Goal: Navigation & Orientation: Find specific page/section

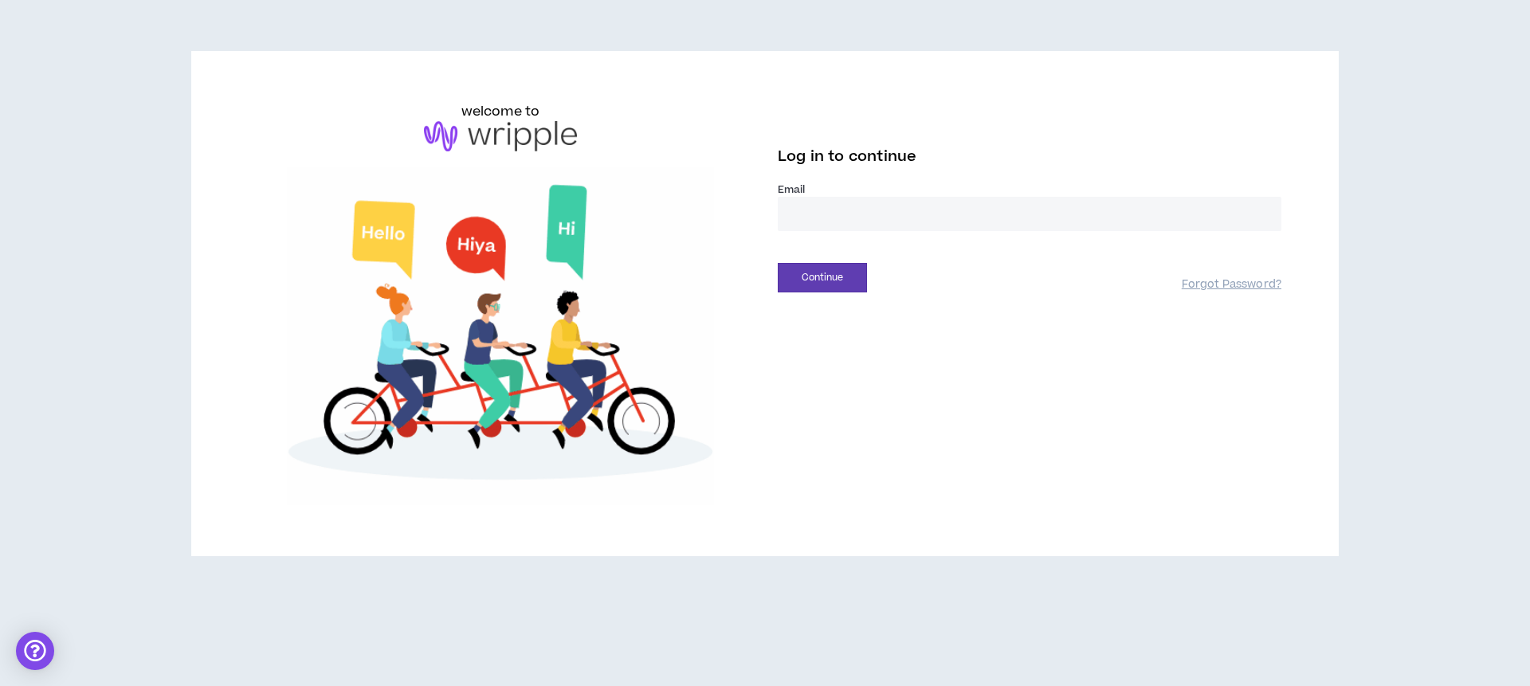
click at [901, 222] on input "email" at bounding box center [1030, 214] width 504 height 34
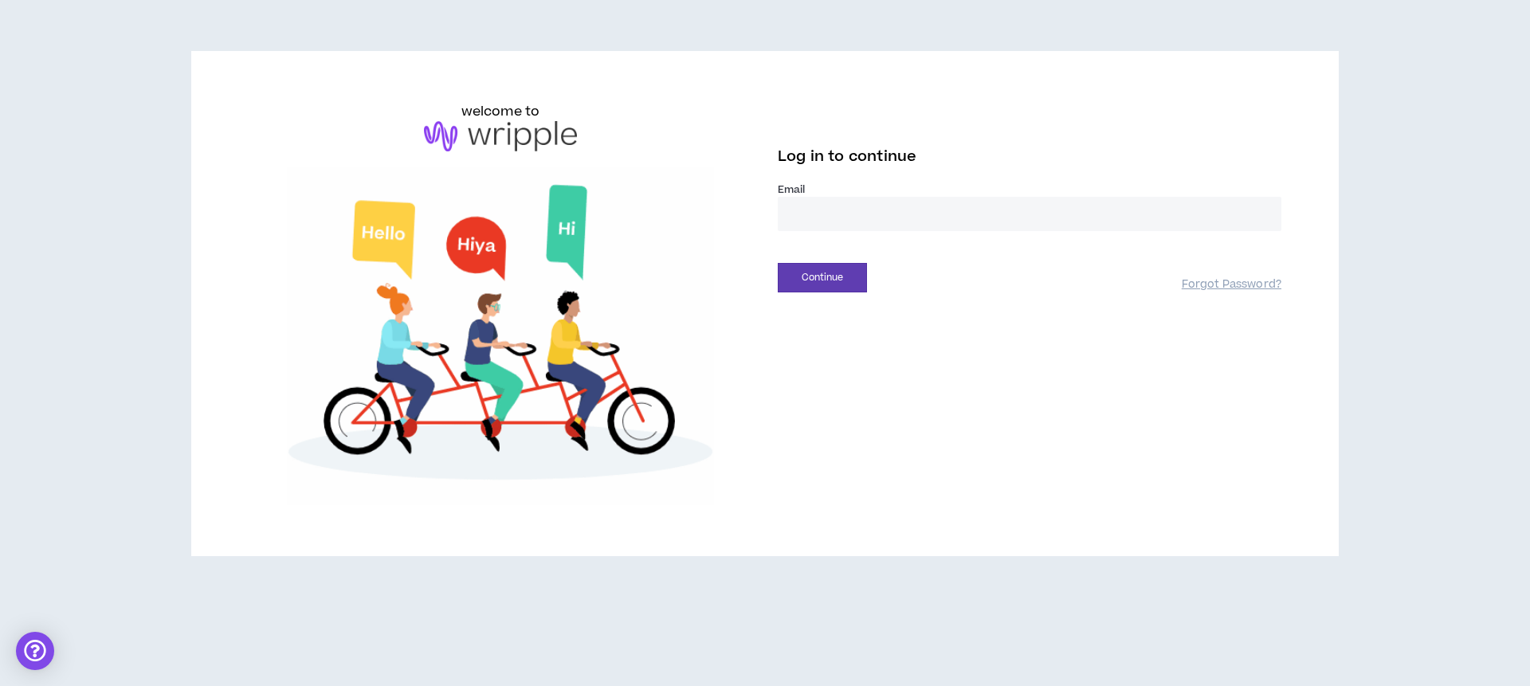
type input "**********"
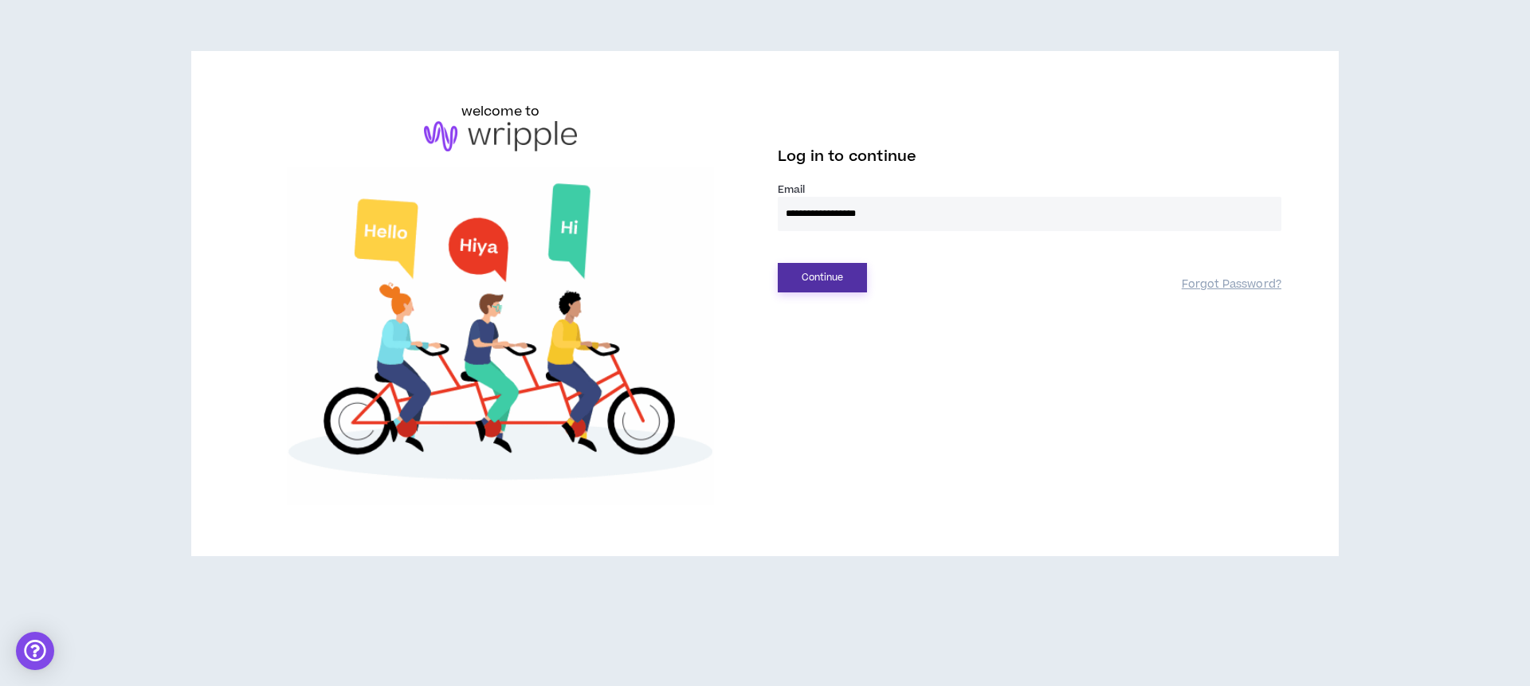
click at [834, 281] on button "Continue" at bounding box center [822, 277] width 89 height 29
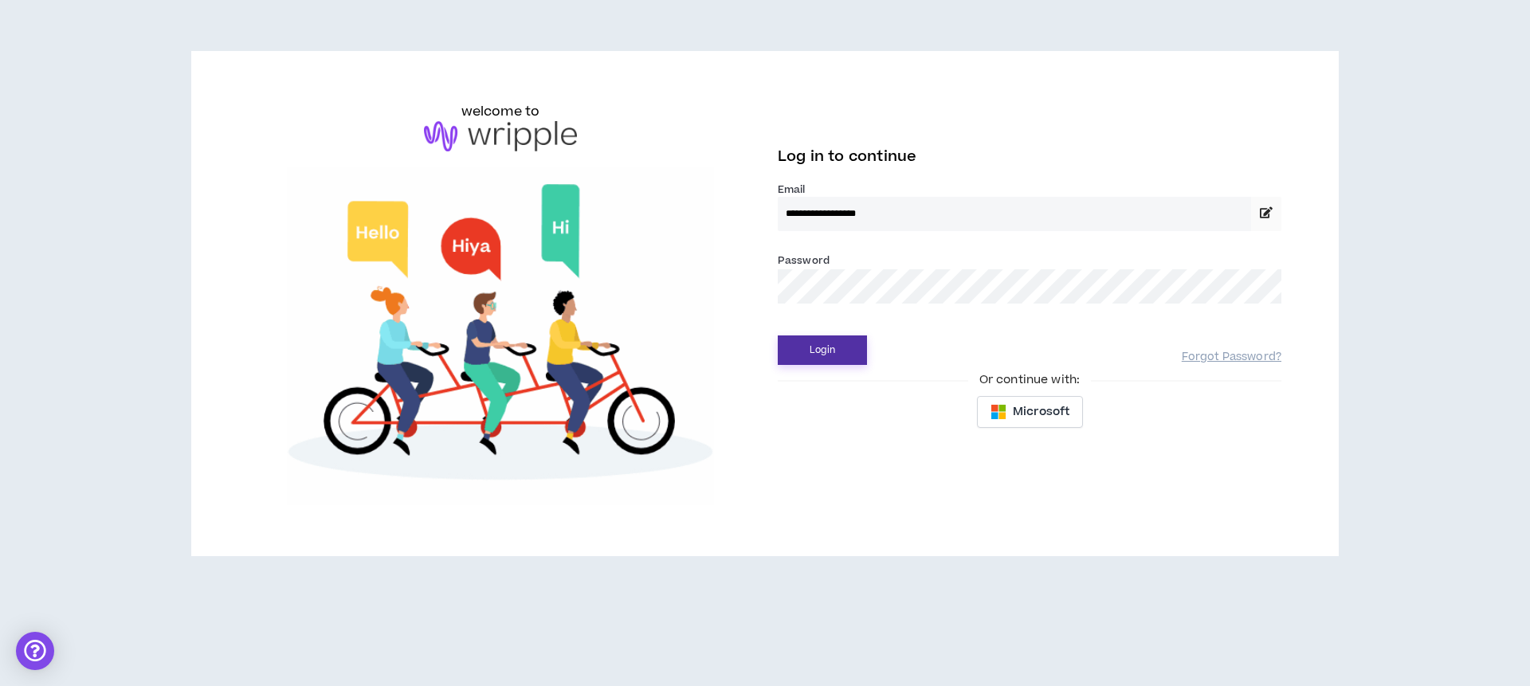
click at [848, 345] on button "Login" at bounding box center [822, 350] width 89 height 29
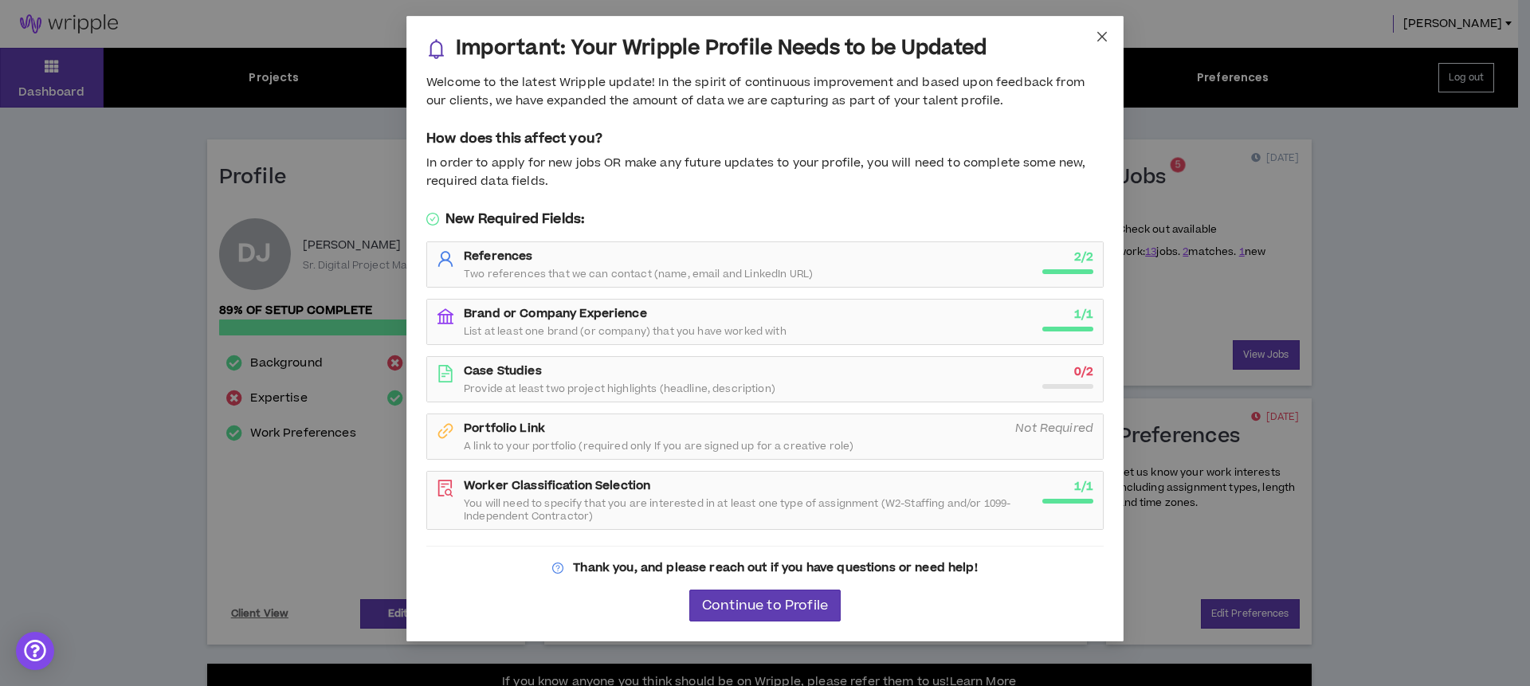
click at [1105, 31] on icon "close" at bounding box center [1102, 36] width 13 height 13
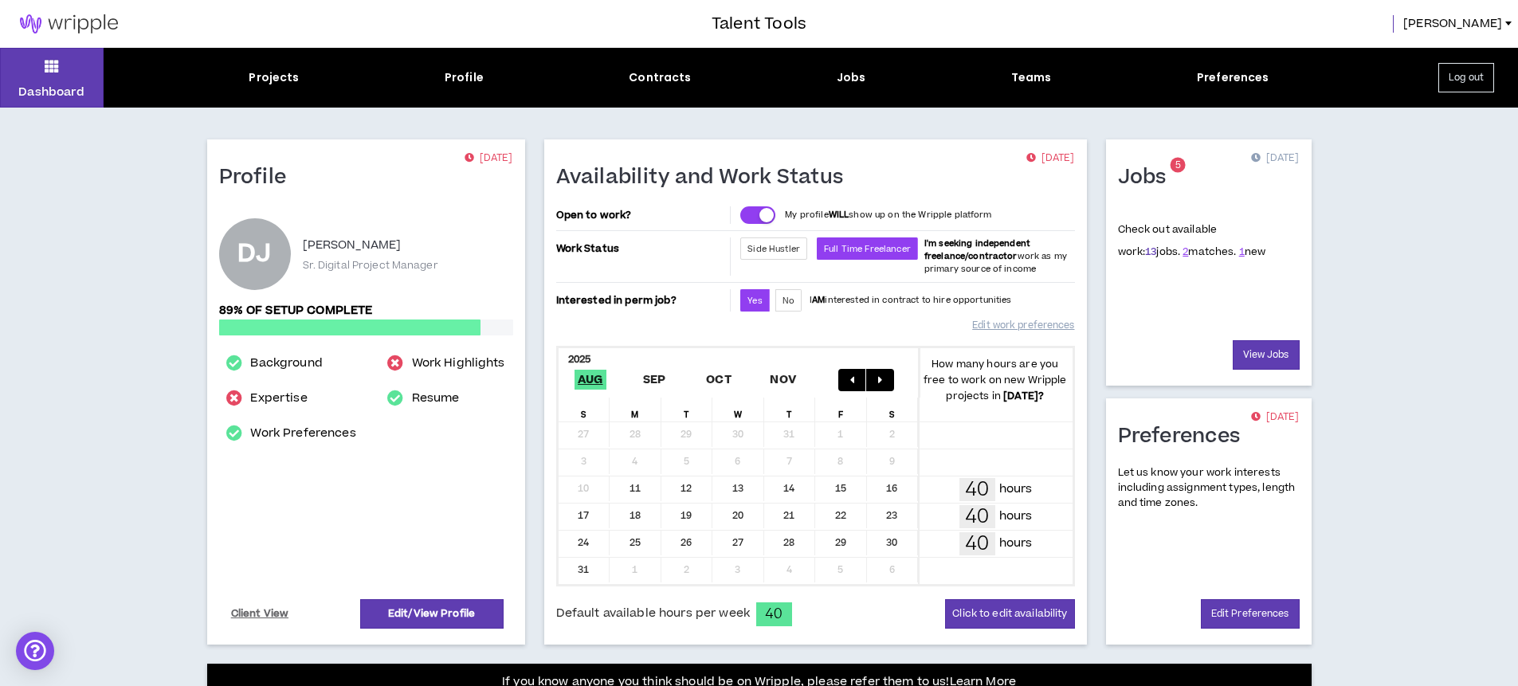
click at [1145, 249] on link "13" at bounding box center [1150, 252] width 11 height 14
